Goal: Information Seeking & Learning: Learn about a topic

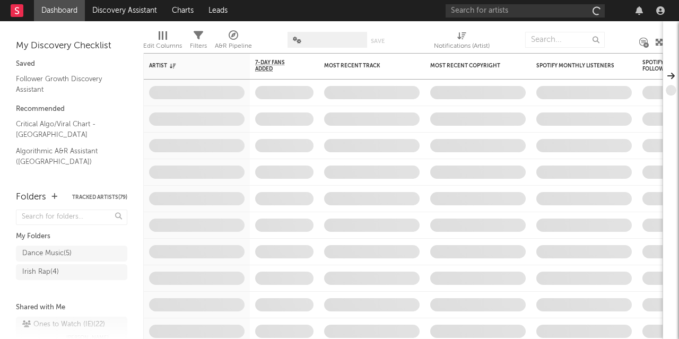
scroll to position [52, 0]
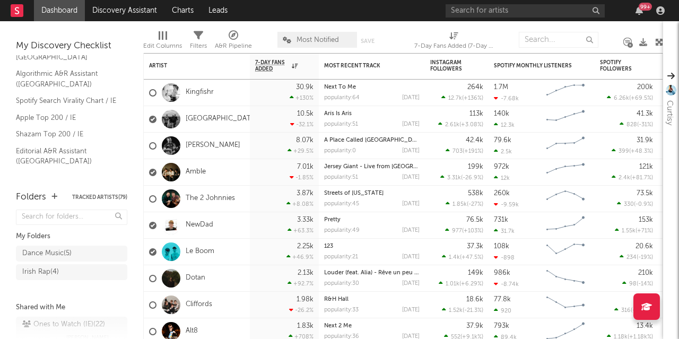
scroll to position [88, 0]
click at [46, 166] on link "Editorial A&R Assistant ([GEOGRAPHIC_DATA])" at bounding box center [66, 156] width 101 height 22
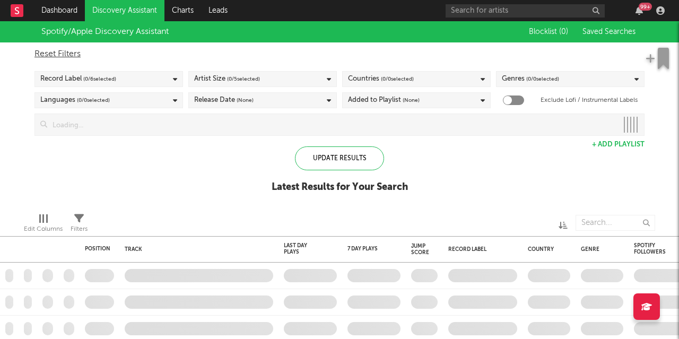
checkbox input "true"
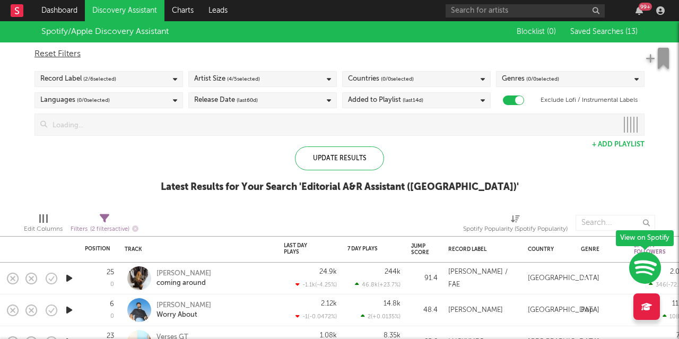
click at [407, 78] on span "( 0 / 0 selected)" at bounding box center [397, 79] width 33 height 13
type input "[GEOGRAPHIC_DATA]"
click at [430, 93] on button "Deselect All" at bounding box center [416, 96] width 137 height 12
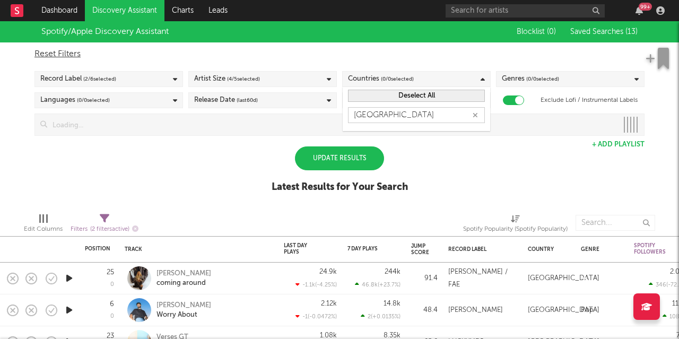
click at [430, 93] on button "Deselect All" at bounding box center [416, 96] width 137 height 12
click at [421, 172] on div "Spotify/Apple Discovery Assistant Blocklist ( 0 ) Saved Searches ( 13 ) Reset F…" at bounding box center [339, 112] width 679 height 183
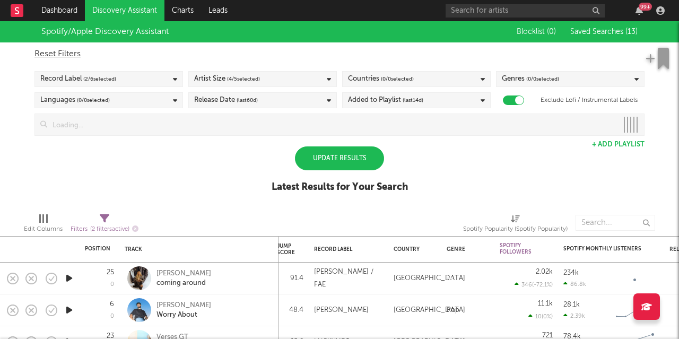
click at [133, 78] on div "Record Label ( 2 / 6 selected)" at bounding box center [108, 79] width 149 height 16
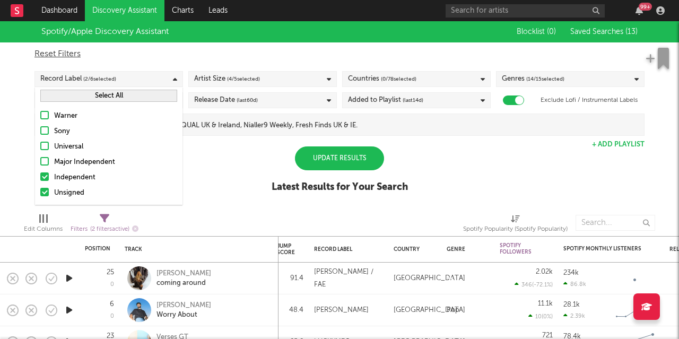
click at [133, 78] on div "Record Label ( 2 / 6 selected)" at bounding box center [108, 79] width 149 height 16
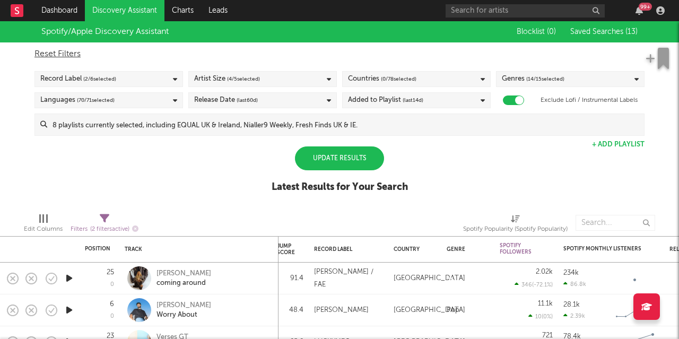
click at [201, 77] on div "Artist Size ( 4 / 5 selected)" at bounding box center [227, 79] width 66 height 13
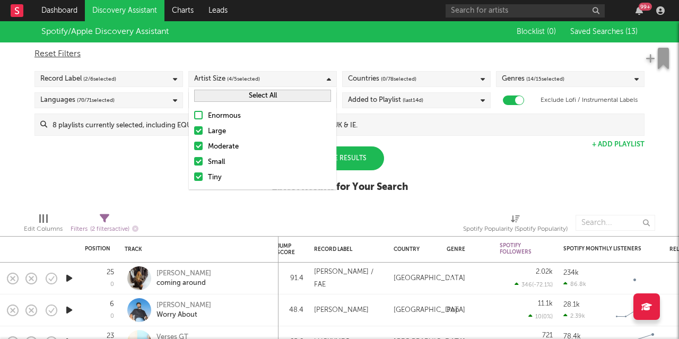
click at [201, 77] on div "Artist Size ( 4 / 5 selected)" at bounding box center [227, 79] width 66 height 13
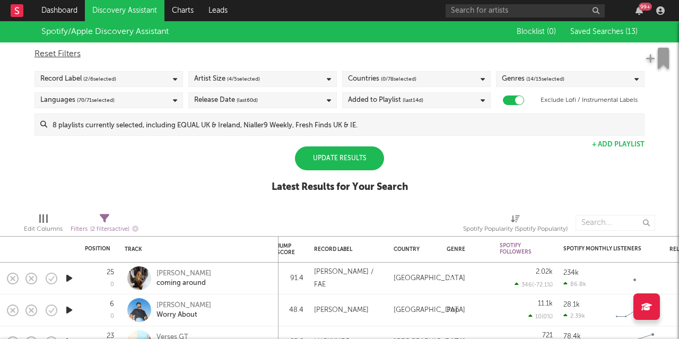
click at [360, 84] on div "Countries ( 0 / 78 selected)" at bounding box center [382, 79] width 68 height 13
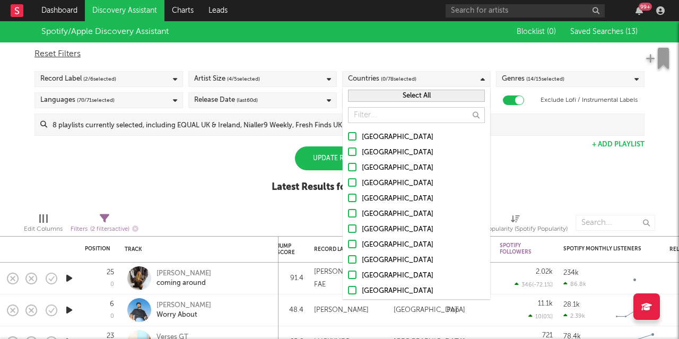
click at [383, 195] on div "[GEOGRAPHIC_DATA]" at bounding box center [423, 199] width 123 height 13
click at [348, 195] on input "[GEOGRAPHIC_DATA]" at bounding box center [348, 199] width 0 height 13
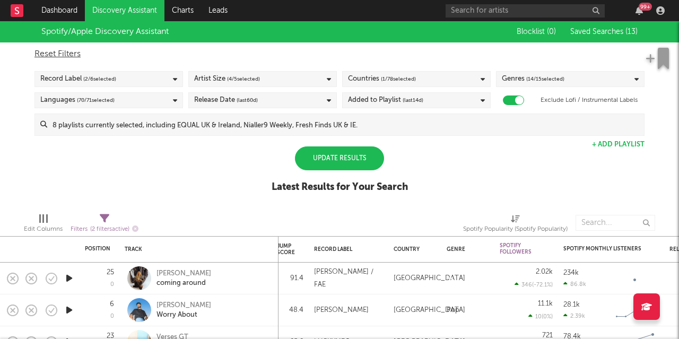
click at [551, 167] on div "Spotify/Apple Discovery Assistant Blocklist ( 0 ) Saved Searches ( 13 ) Reset F…" at bounding box center [339, 112] width 679 height 183
click at [338, 156] on div "Update Results" at bounding box center [339, 158] width 89 height 24
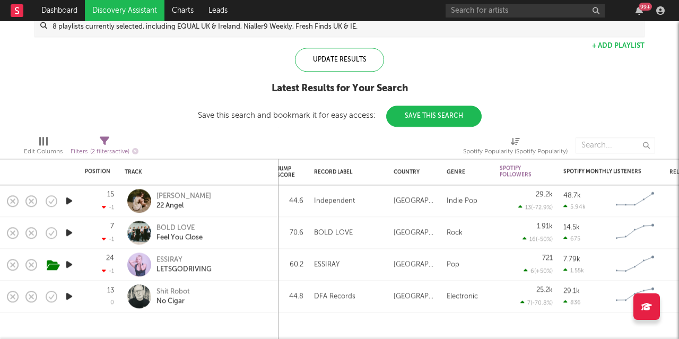
click at [175, 257] on div "ESSIRAY" at bounding box center [183, 260] width 55 height 10
click at [165, 295] on div "Shit Robot" at bounding box center [172, 292] width 33 height 10
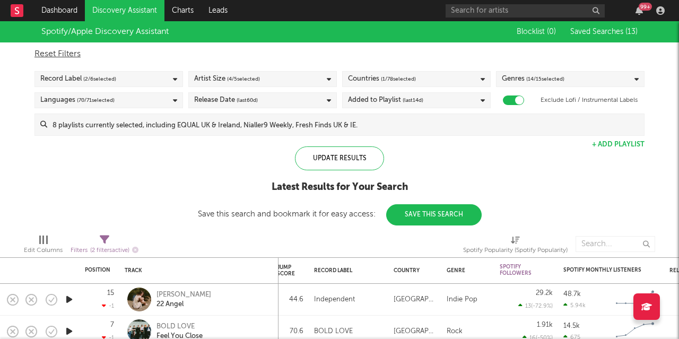
click at [53, 6] on link "Dashboard" at bounding box center [59, 10] width 51 height 21
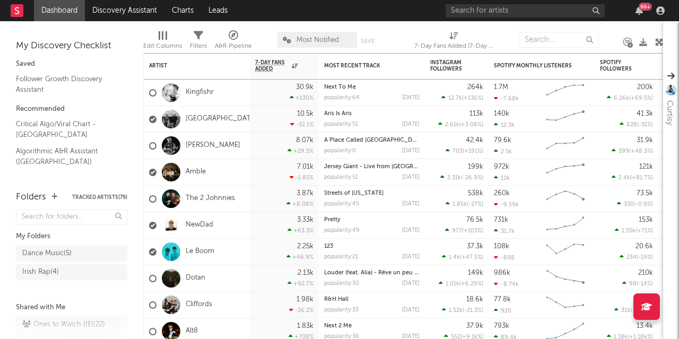
click at [62, 86] on link "Follower Growth Discovery Assistant" at bounding box center [66, 84] width 101 height 22
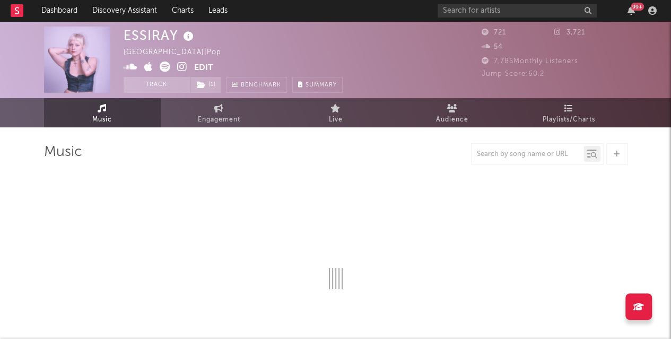
select select "6m"
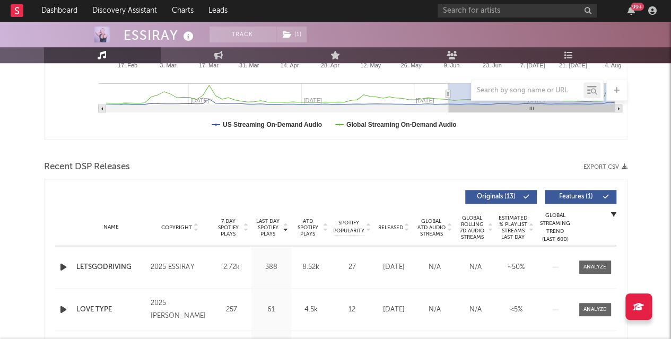
scroll to position [413, 0]
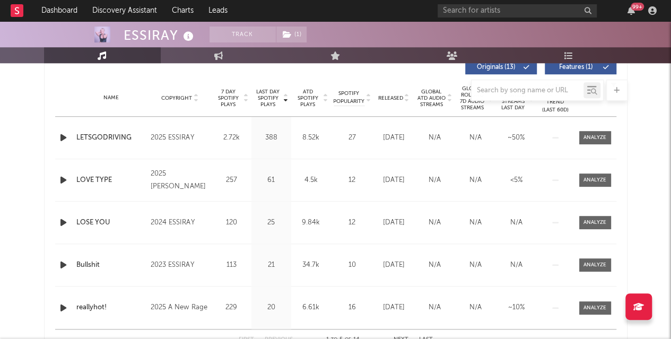
click at [64, 135] on icon "button" at bounding box center [63, 137] width 11 height 13
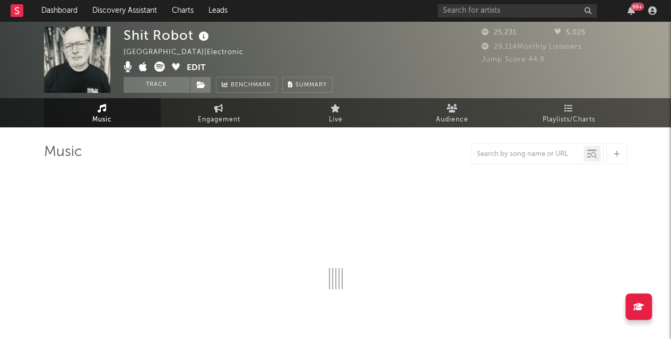
select select "1w"
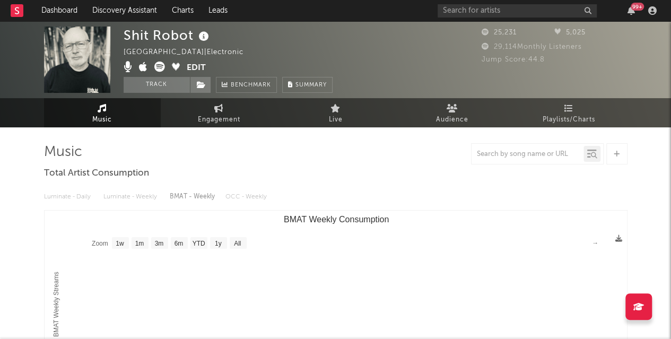
click at [165, 295] on rect "BMAT Weekly Consumption" at bounding box center [336, 317] width 583 height 212
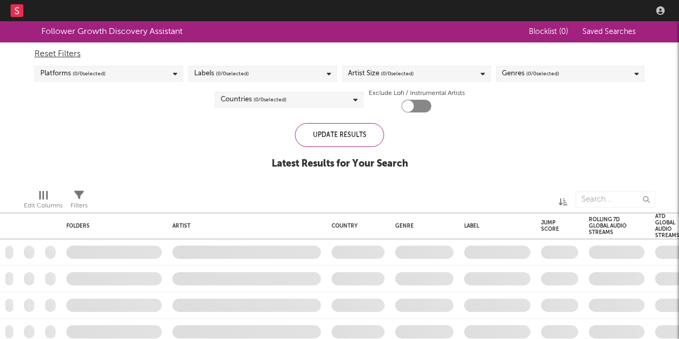
checkbox input "true"
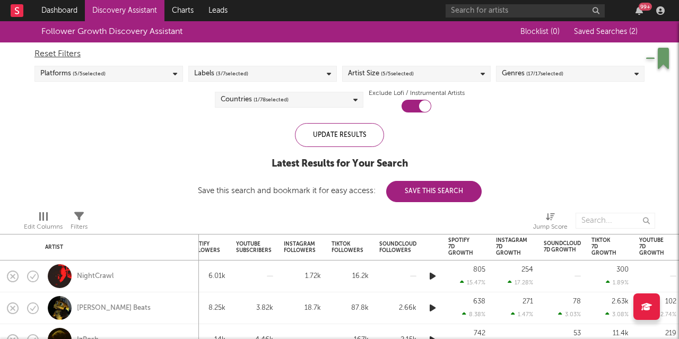
click at [463, 240] on div "Spotify 7D Growth" at bounding box center [460, 246] width 25 height 19
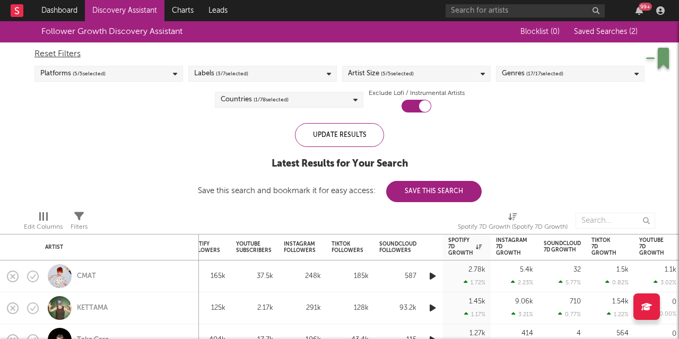
click at [502, 249] on div "Instagram 7D Growth" at bounding box center [511, 246] width 31 height 19
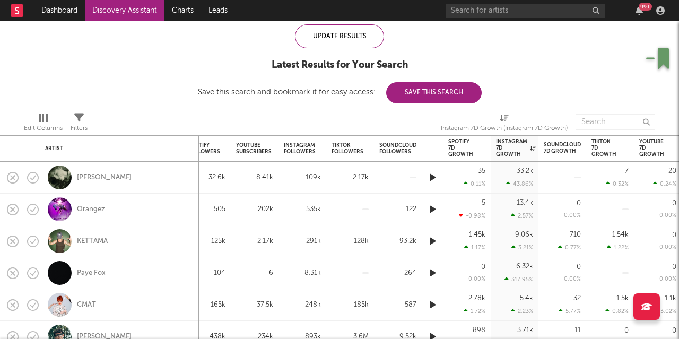
click at [93, 213] on div "Orangez" at bounding box center [91, 210] width 28 height 10
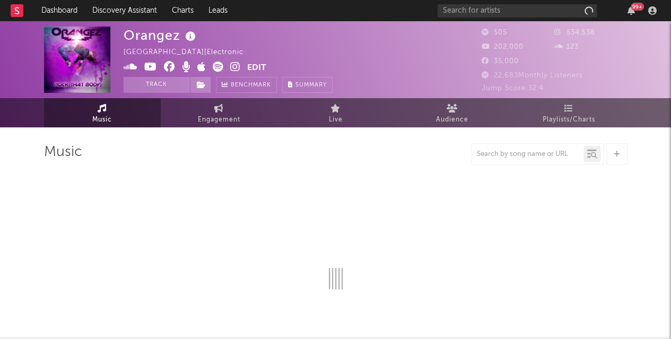
select select "1w"
